Goal: Task Accomplishment & Management: Complete application form

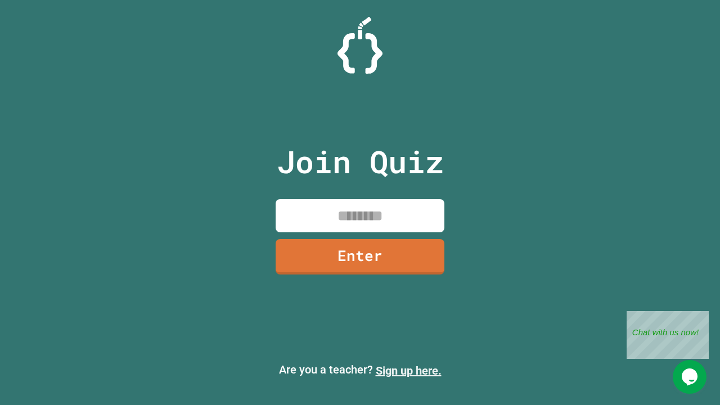
click at [408, 371] on link "Sign up here." at bounding box center [409, 371] width 66 height 14
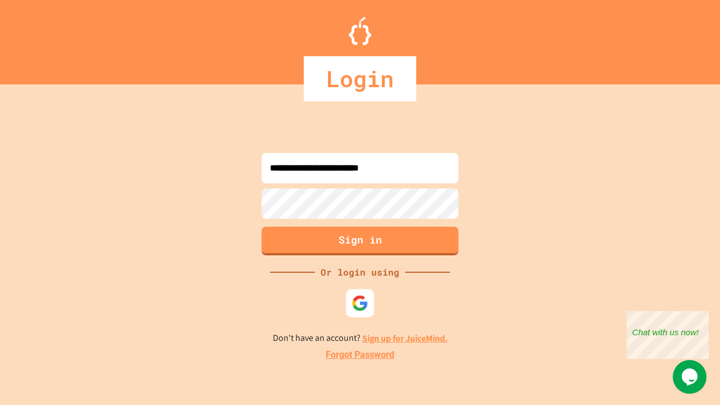
type input "**********"
